Goal: Use online tool/utility: Use online tool/utility

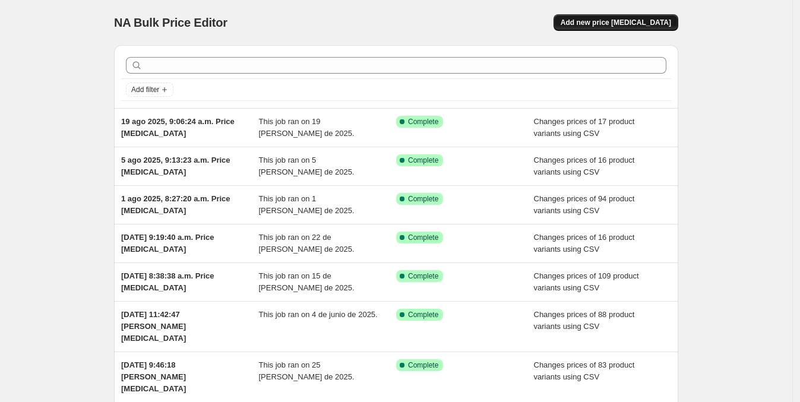
click at [674, 27] on button "Add new price [MEDICAL_DATA]" at bounding box center [616, 22] width 125 height 17
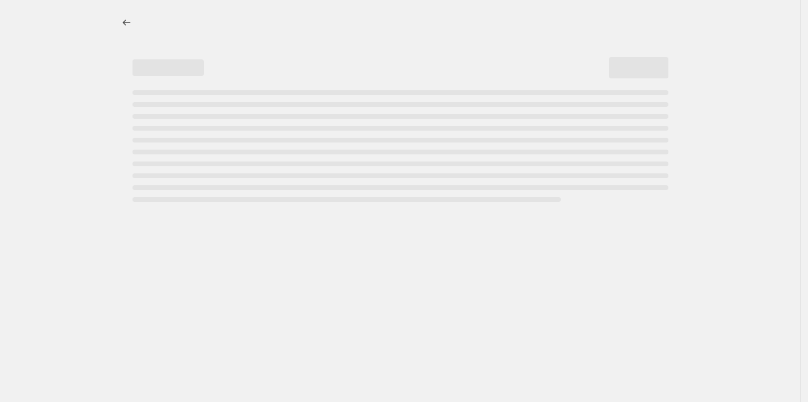
select select "percentage"
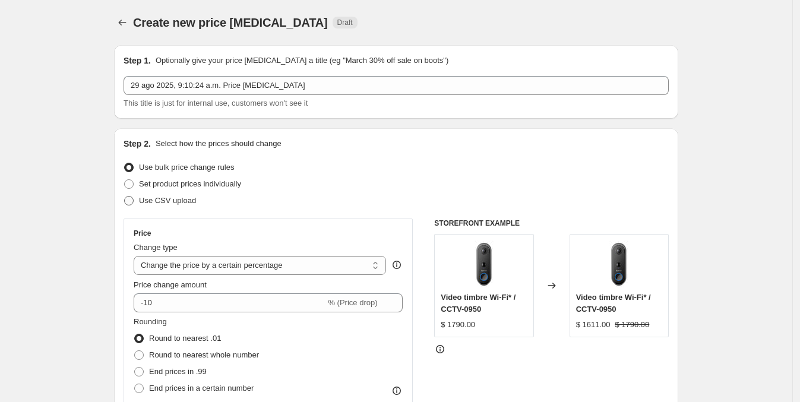
drag, startPoint x: 139, startPoint y: 202, endPoint x: 143, endPoint y: 194, distance: 9.0
click at [143, 200] on label "Use CSV upload" at bounding box center [160, 200] width 72 height 17
click at [143, 203] on span "Use CSV upload" at bounding box center [167, 200] width 57 height 9
click at [125, 197] on input "Use CSV upload" at bounding box center [124, 196] width 1 height 1
radio input "true"
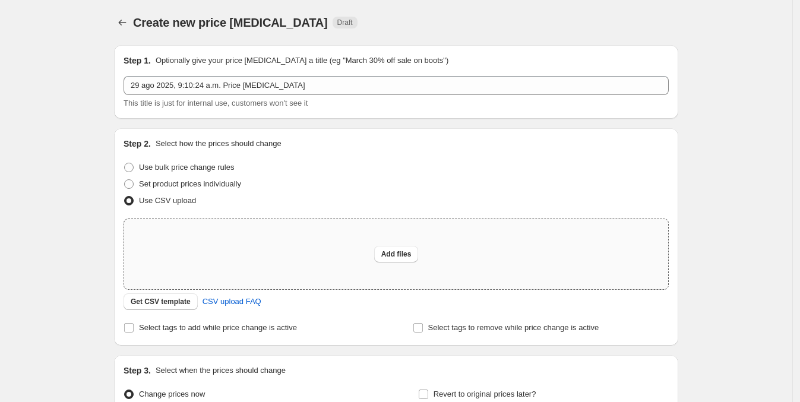
click at [361, 250] on div "Add files" at bounding box center [396, 254] width 544 height 70
type input "C:\fakepath\shopify cambio de precio 290825.csv"
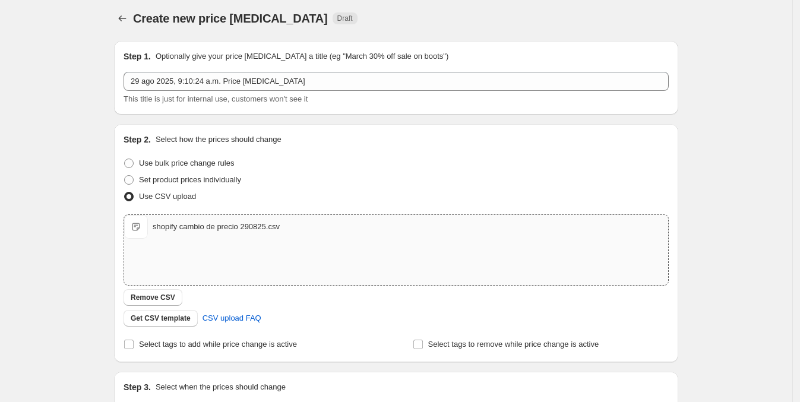
scroll to position [148, 0]
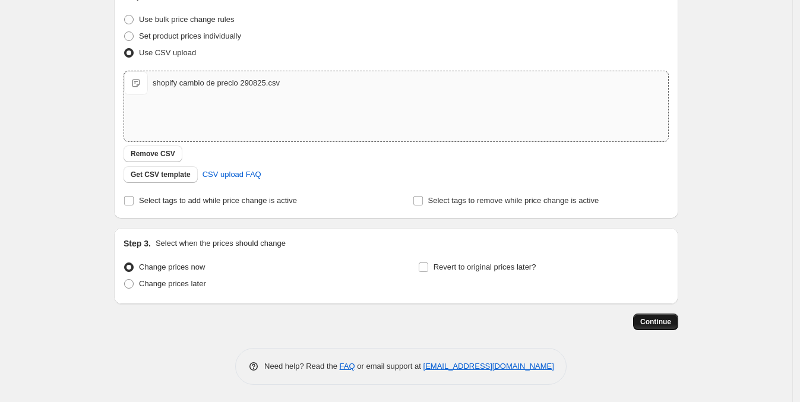
click at [677, 324] on button "Continue" at bounding box center [655, 322] width 45 height 17
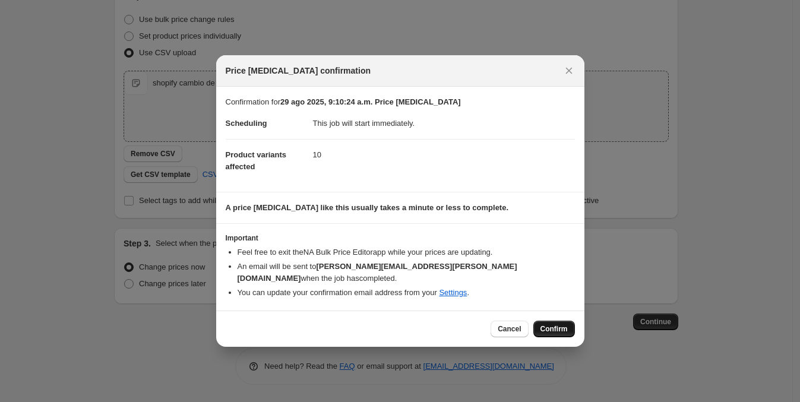
click at [561, 324] on span "Confirm" at bounding box center [554, 329] width 27 height 10
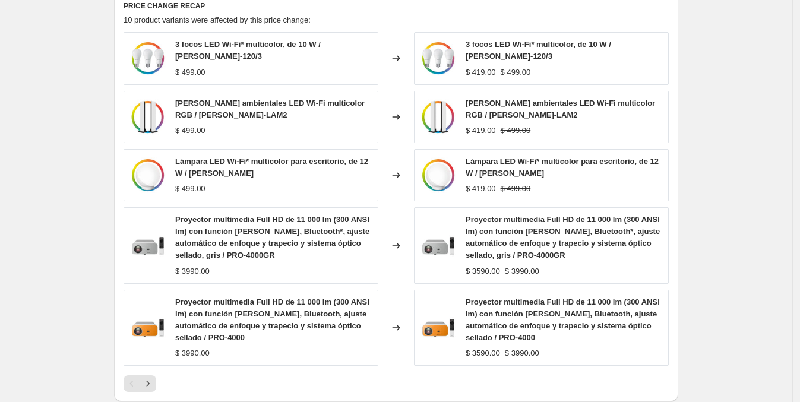
scroll to position [593, 0]
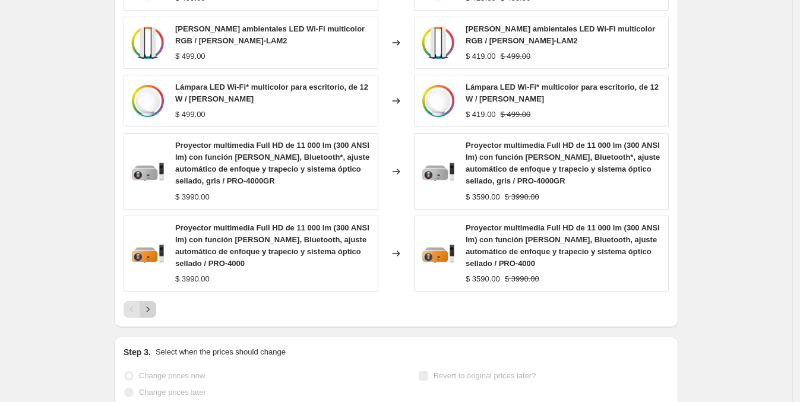
click at [151, 304] on icon "Next" at bounding box center [148, 310] width 12 height 12
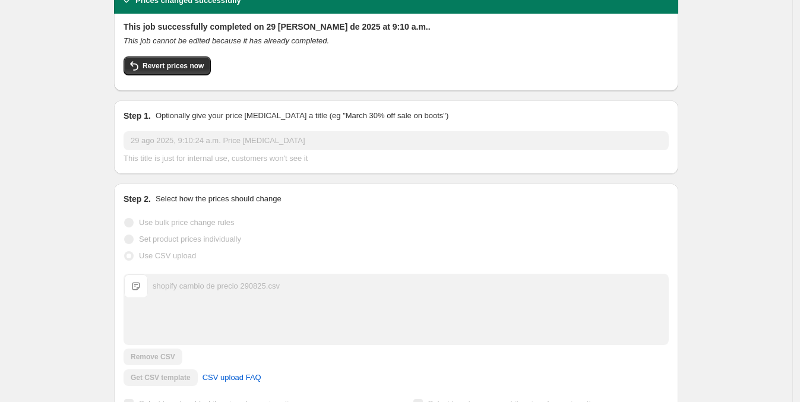
scroll to position [0, 0]
